Goal: Task Accomplishment & Management: Manage account settings

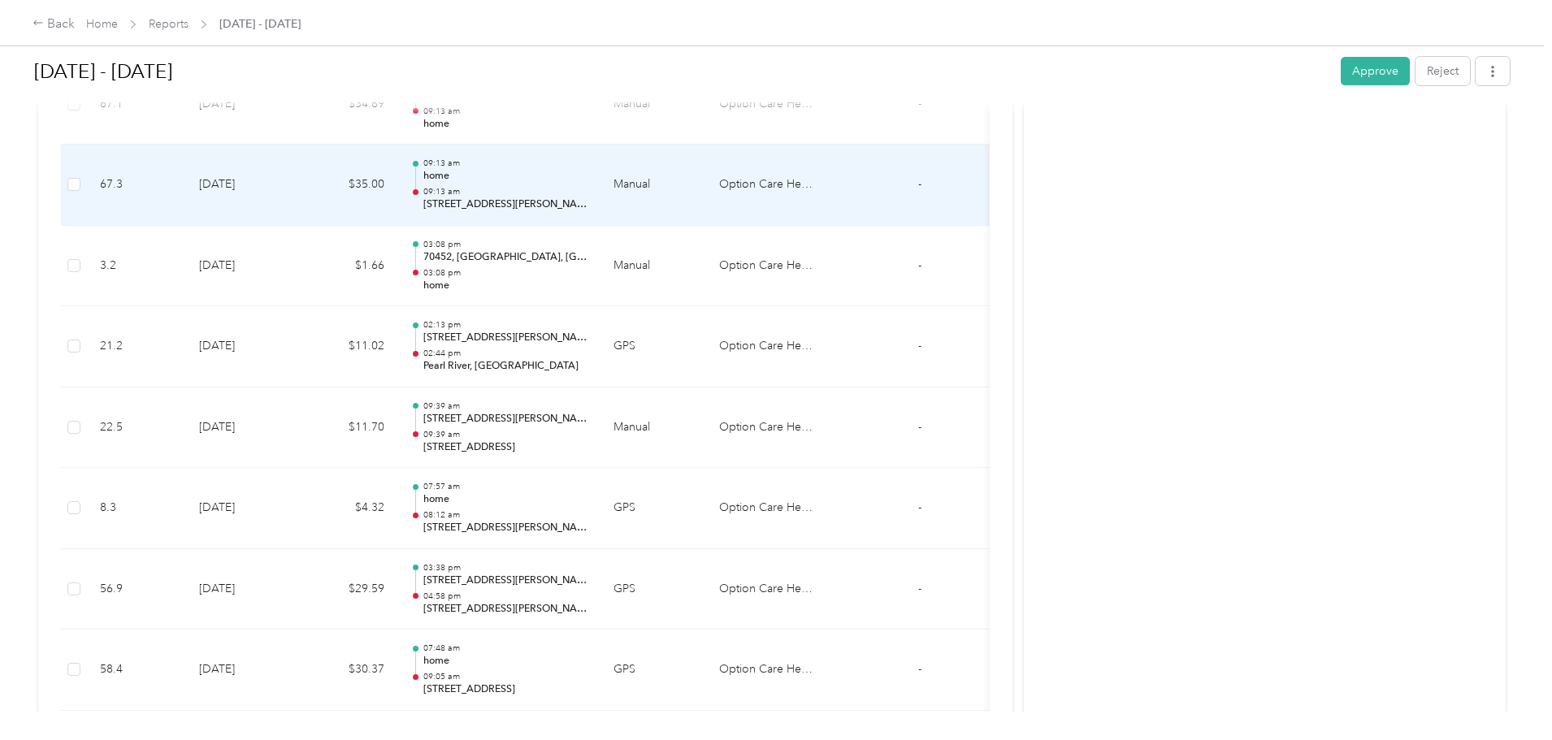
scroll to position [3240, 0]
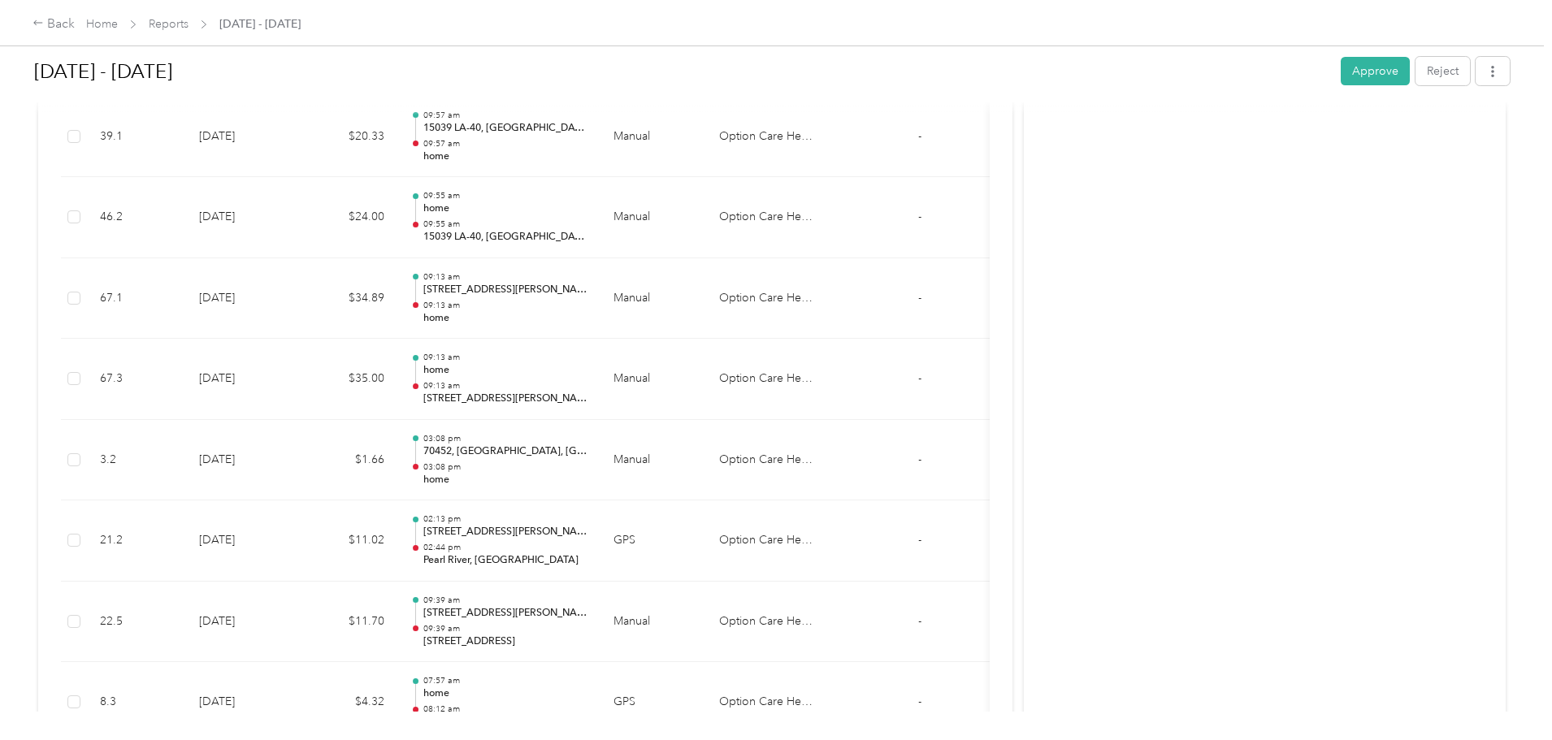
click at [1245, 54] on div "[DATE] - [DATE] Approve Reject" at bounding box center [772, 74] width 1476 height 48
click at [1341, 68] on button "Approve" at bounding box center [1375, 71] width 69 height 28
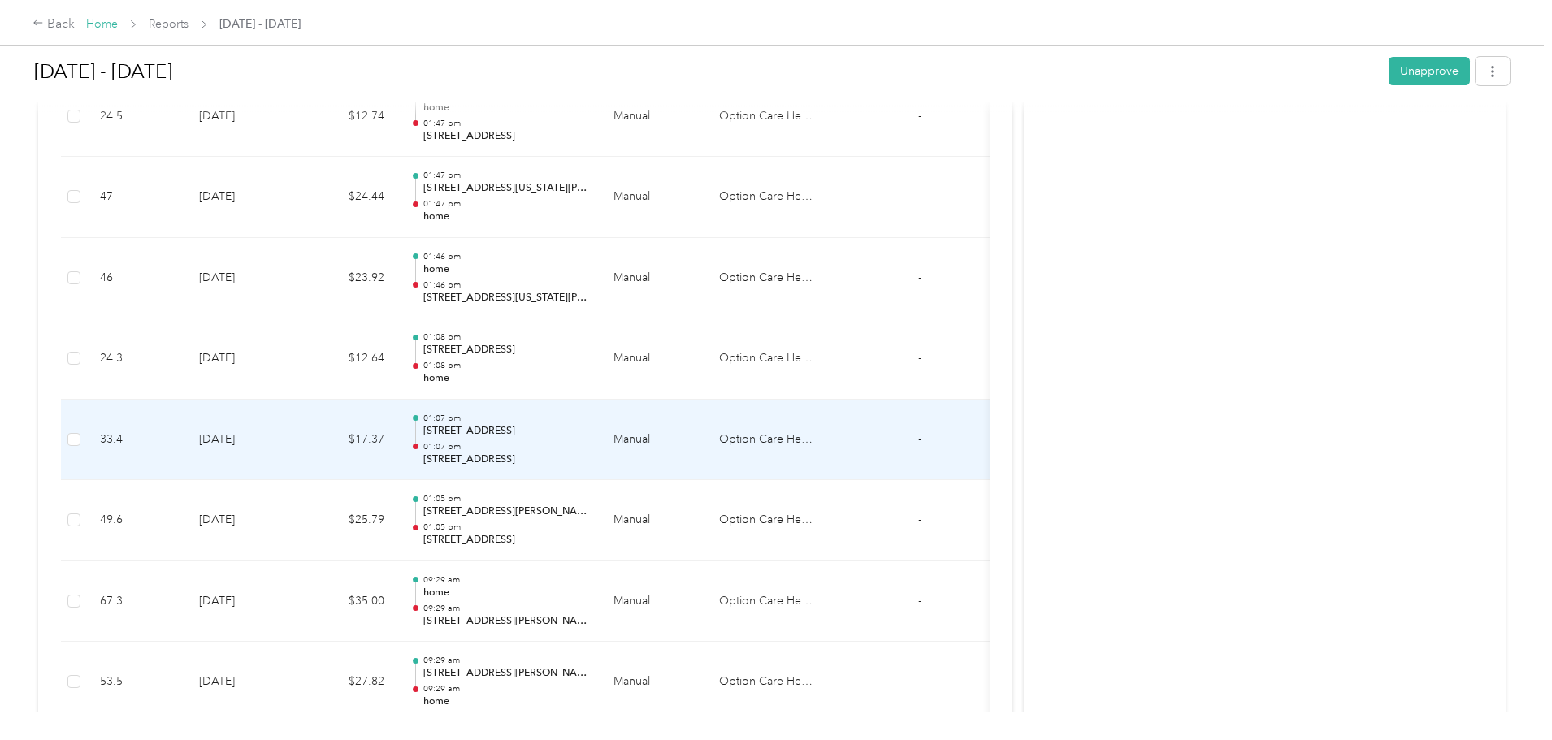
scroll to position [2102, 0]
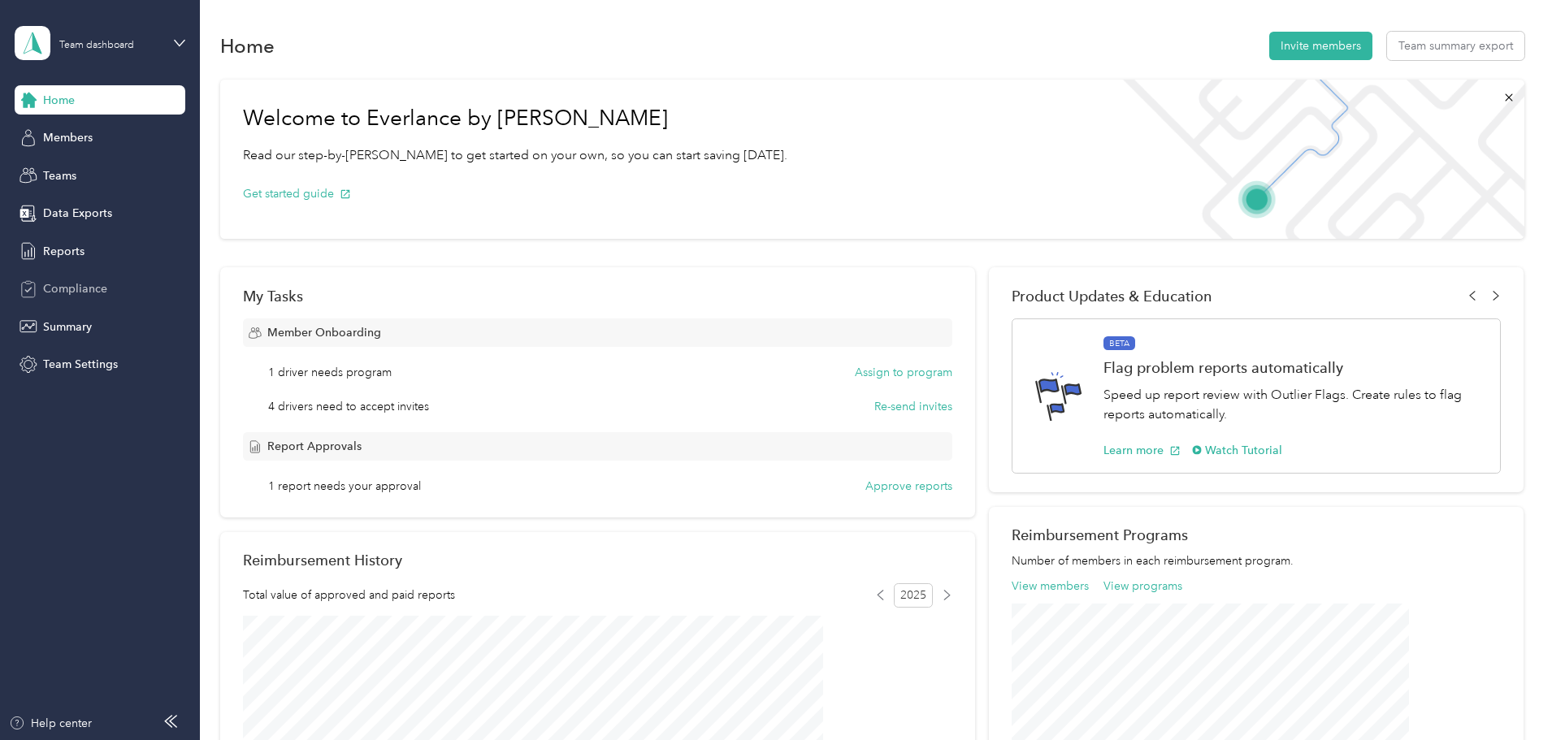
click at [59, 281] on span "Compliance" at bounding box center [75, 288] width 64 height 17
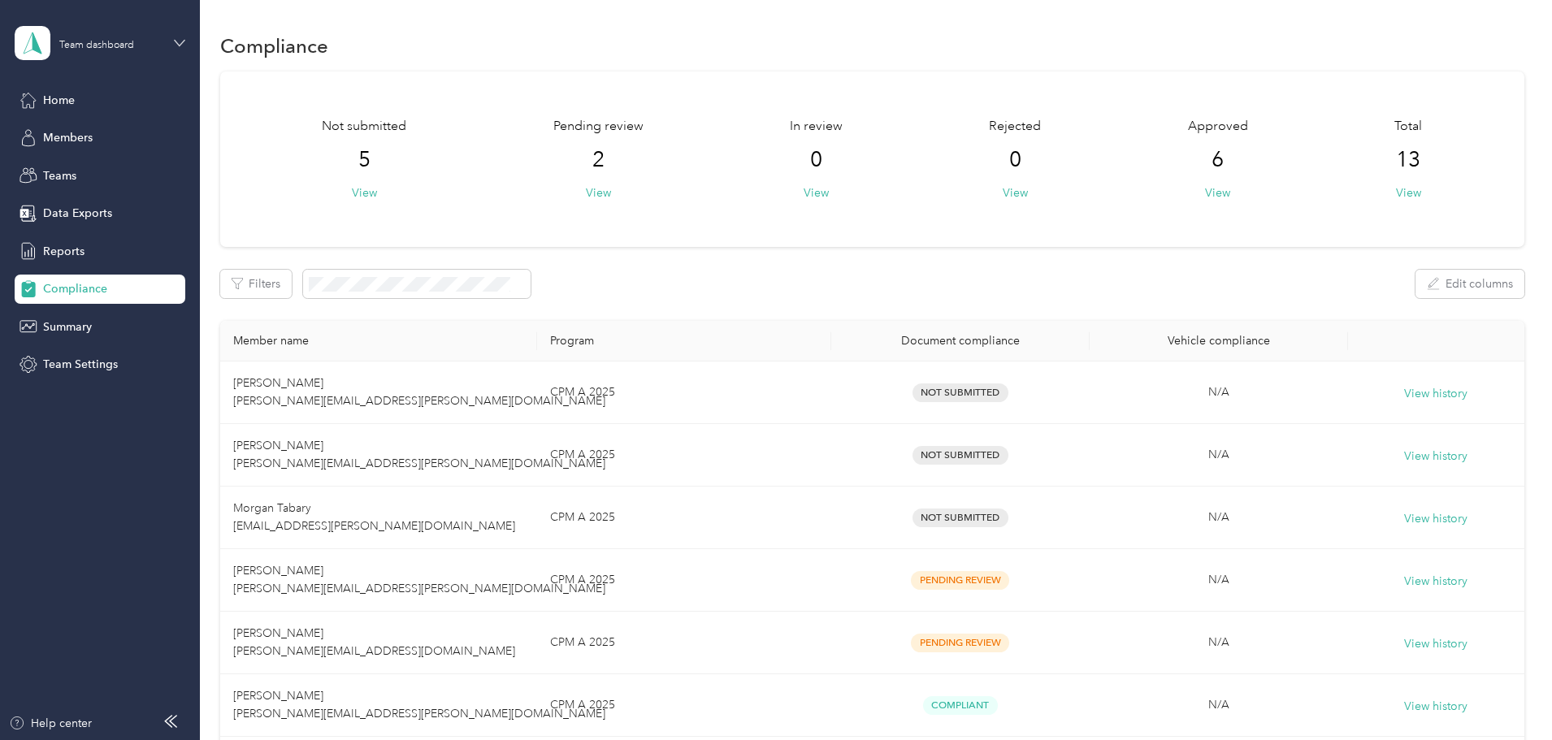
click at [177, 48] on icon at bounding box center [179, 42] width 11 height 11
click at [92, 163] on div "Personal dashboard" at bounding box center [80, 170] width 102 height 17
